Goal: Find specific page/section: Find specific page/section

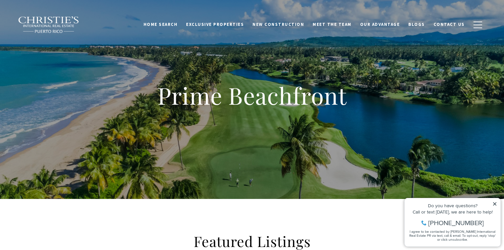
scroll to position [111, 0]
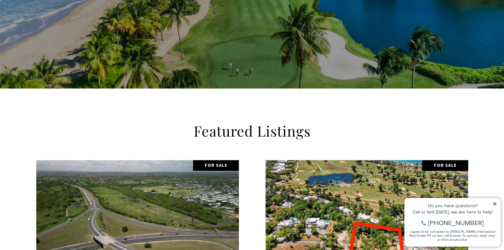
click at [497, 205] on icon at bounding box center [494, 204] width 5 height 5
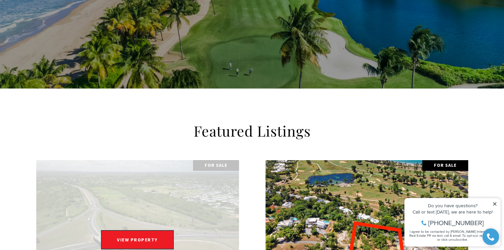
click at [178, 191] on link "Open this option" at bounding box center [137, 243] width 202 height 166
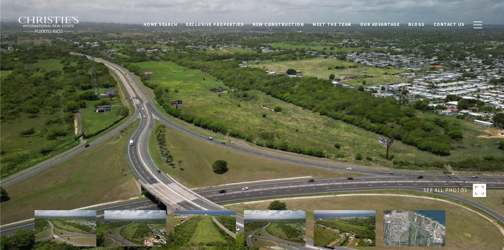
click at [178, 191] on div at bounding box center [252, 125] width 504 height 250
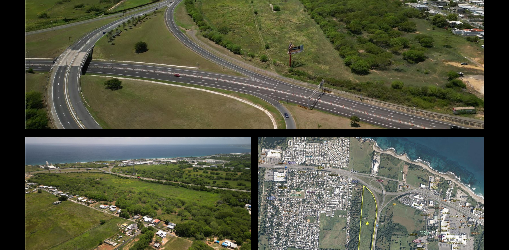
scroll to position [595, 0]
